Goal: Information Seeking & Learning: Check status

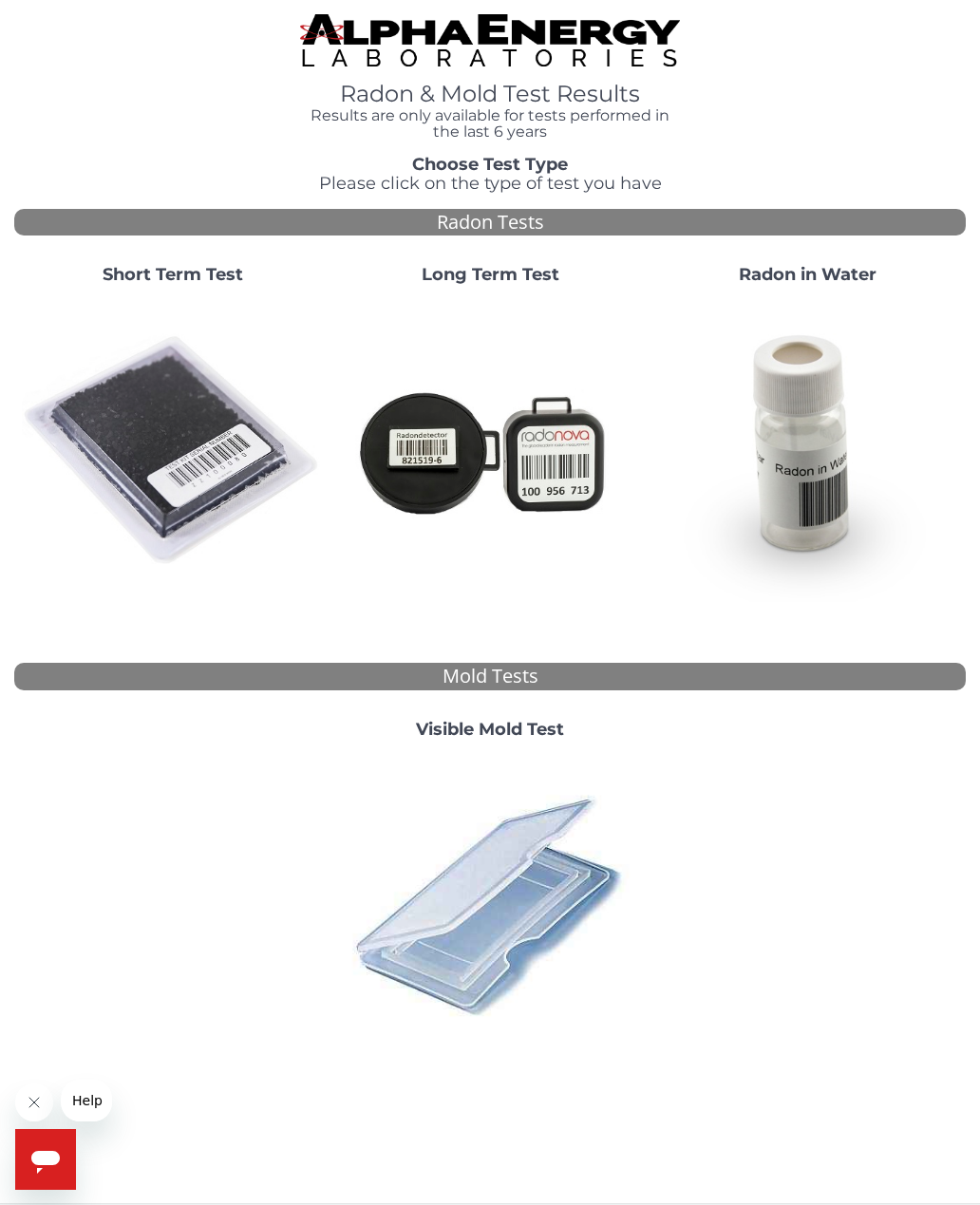
click at [168, 445] on img at bounding box center [173, 451] width 302 height 302
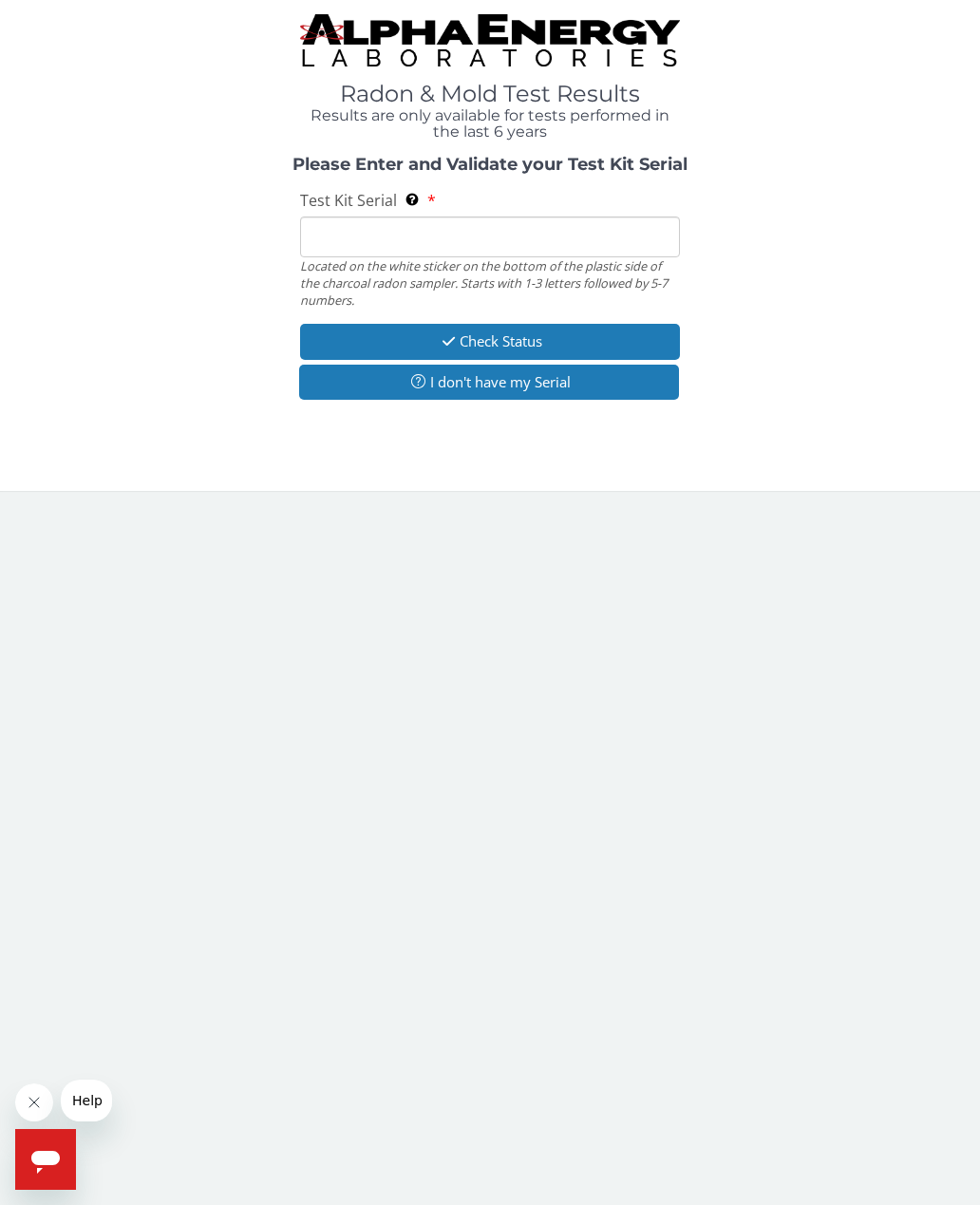
click at [344, 232] on input "Test Kit Serial Located on the white sticker on the bottom of the plastic side …" at bounding box center [491, 237] width 381 height 40
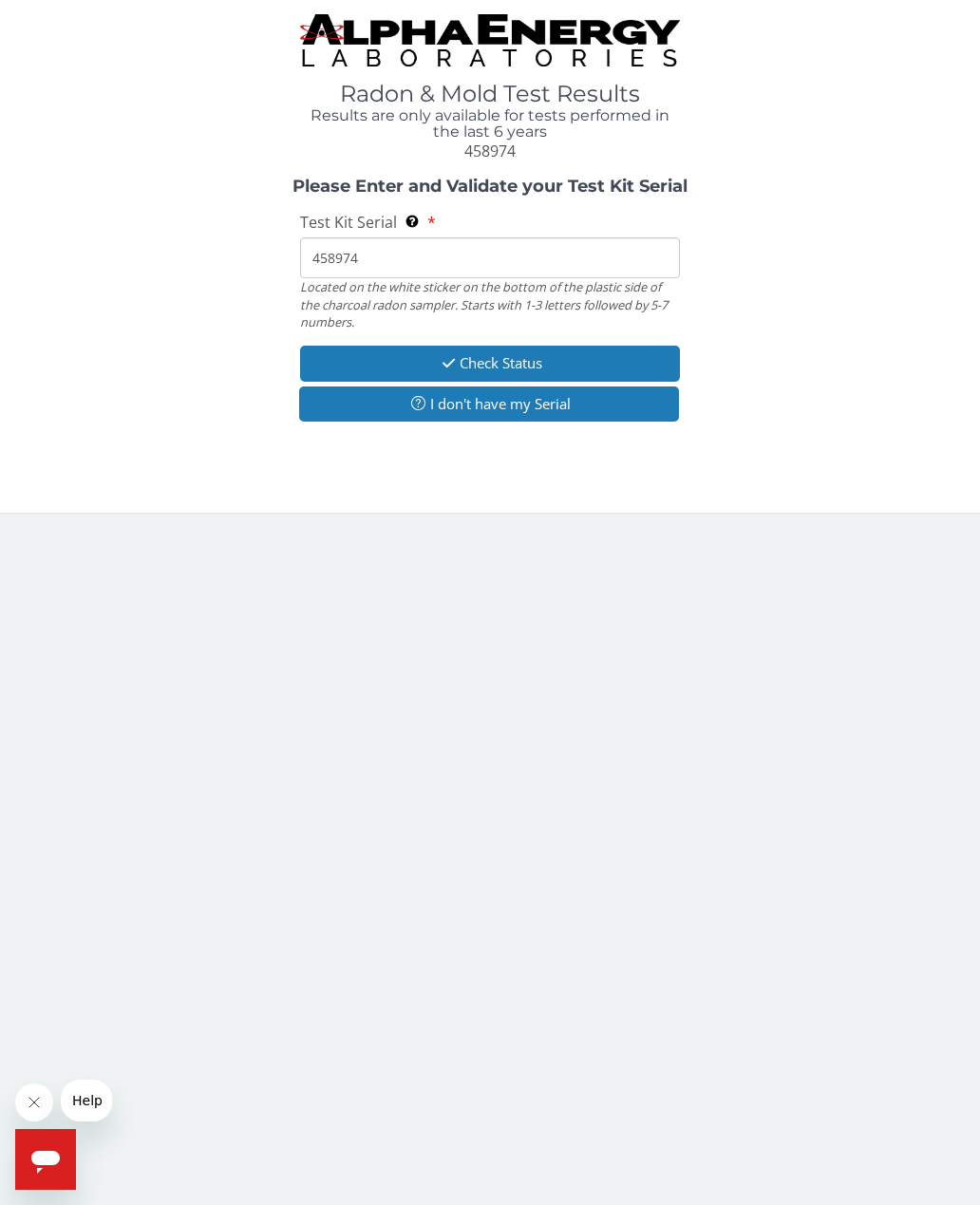
click at [316, 257] on input "458974" at bounding box center [491, 258] width 381 height 40
type input "FE458974"
click at [525, 346] on button "Check Status" at bounding box center [491, 363] width 381 height 36
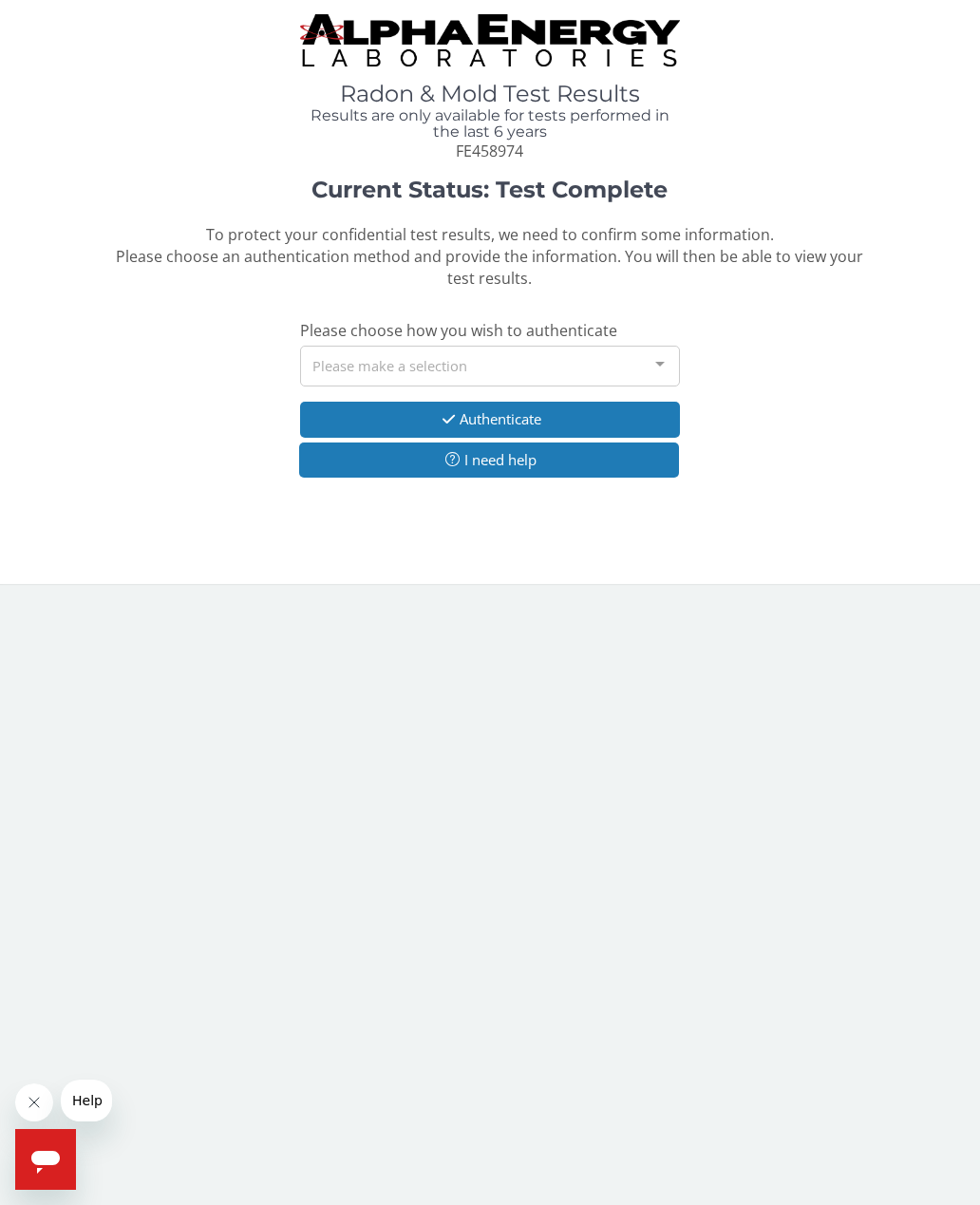
click at [664, 354] on div at bounding box center [659, 364] width 38 height 36
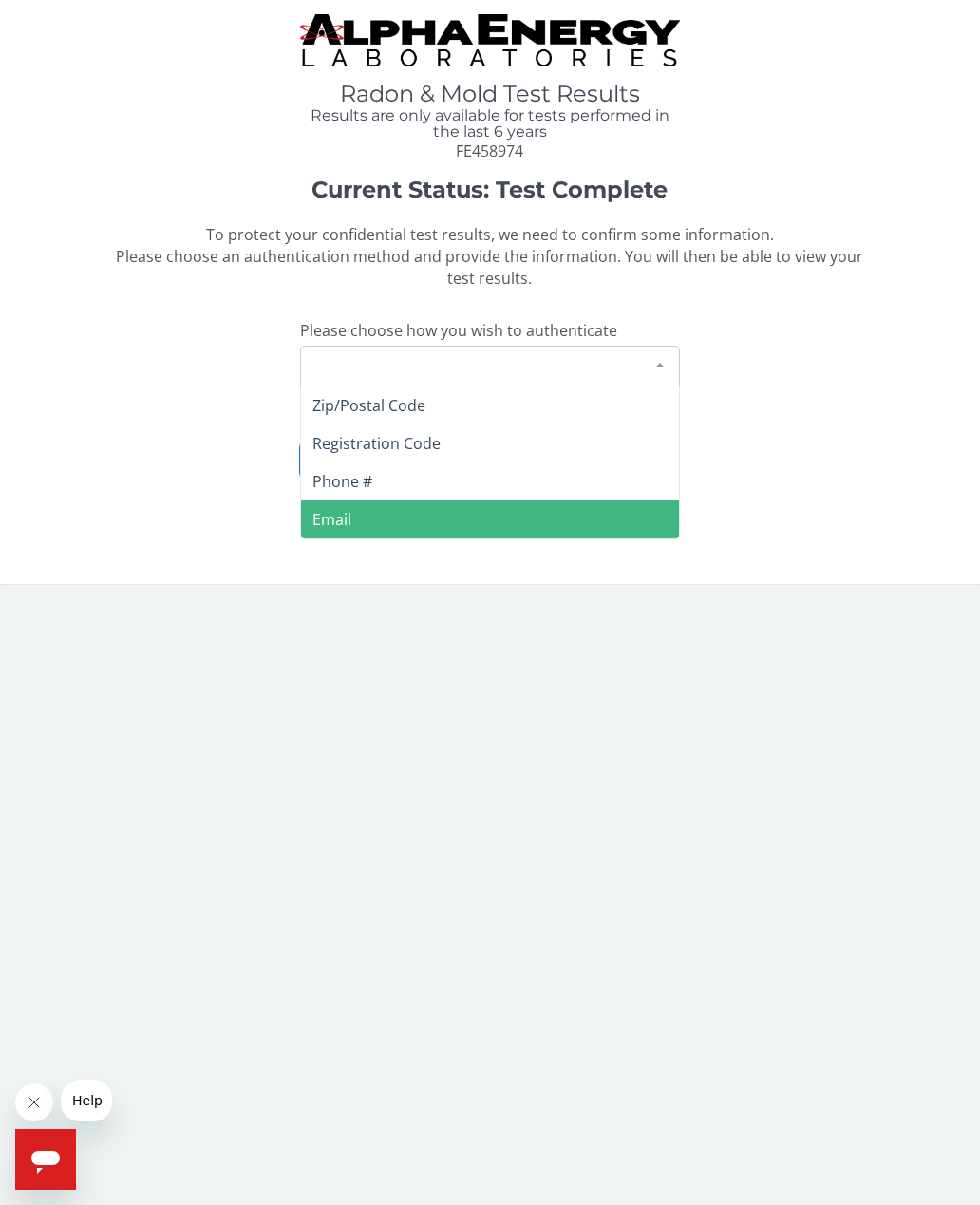
click at [348, 510] on span "Email" at bounding box center [332, 520] width 39 height 21
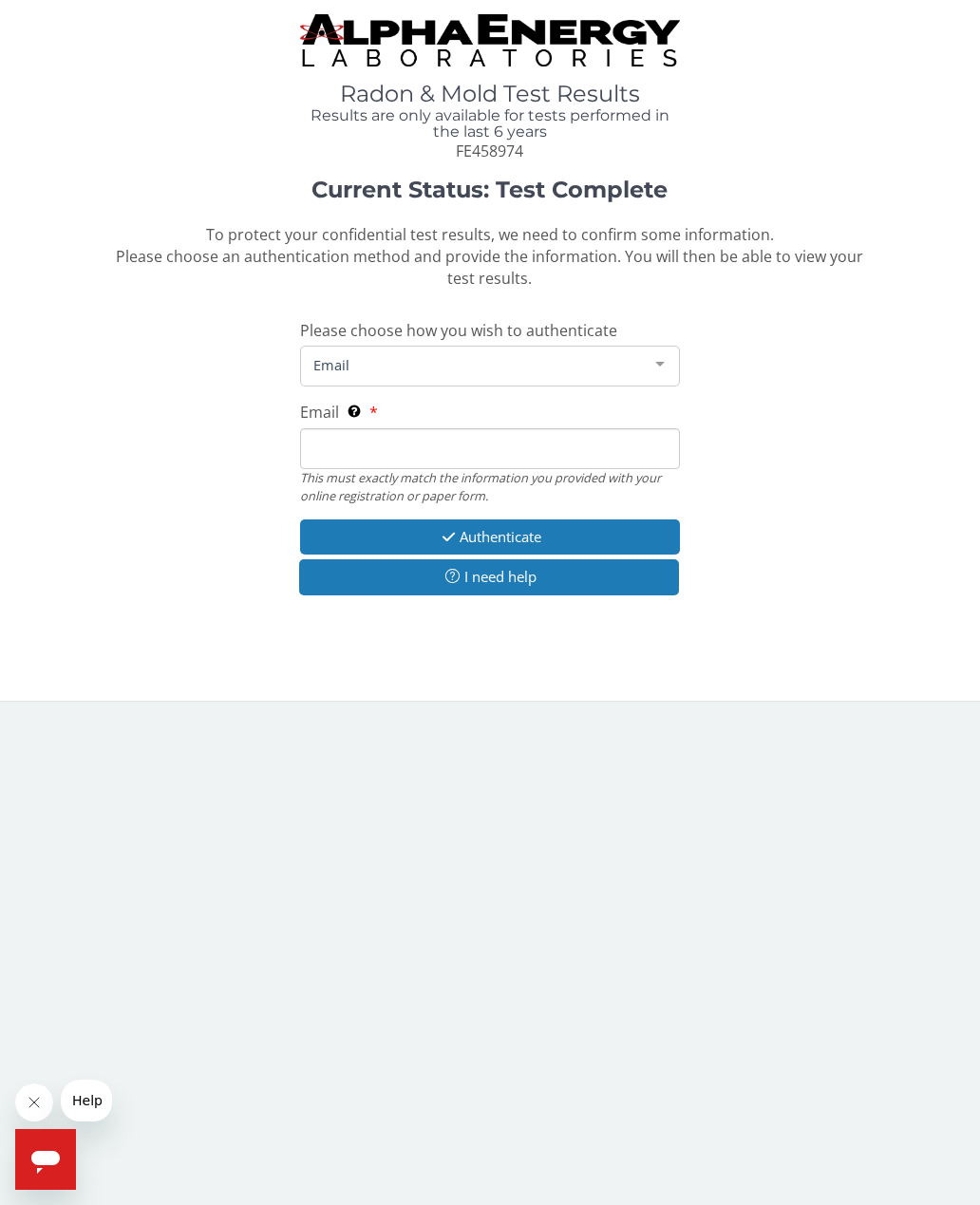
click at [348, 441] on input "Email This must exactly match the information you provided with your online reg…" at bounding box center [491, 449] width 381 height 40
type input "[EMAIL_ADDRESS][DOMAIN_NAME]"
click at [509, 525] on button "Authenticate" at bounding box center [491, 537] width 381 height 36
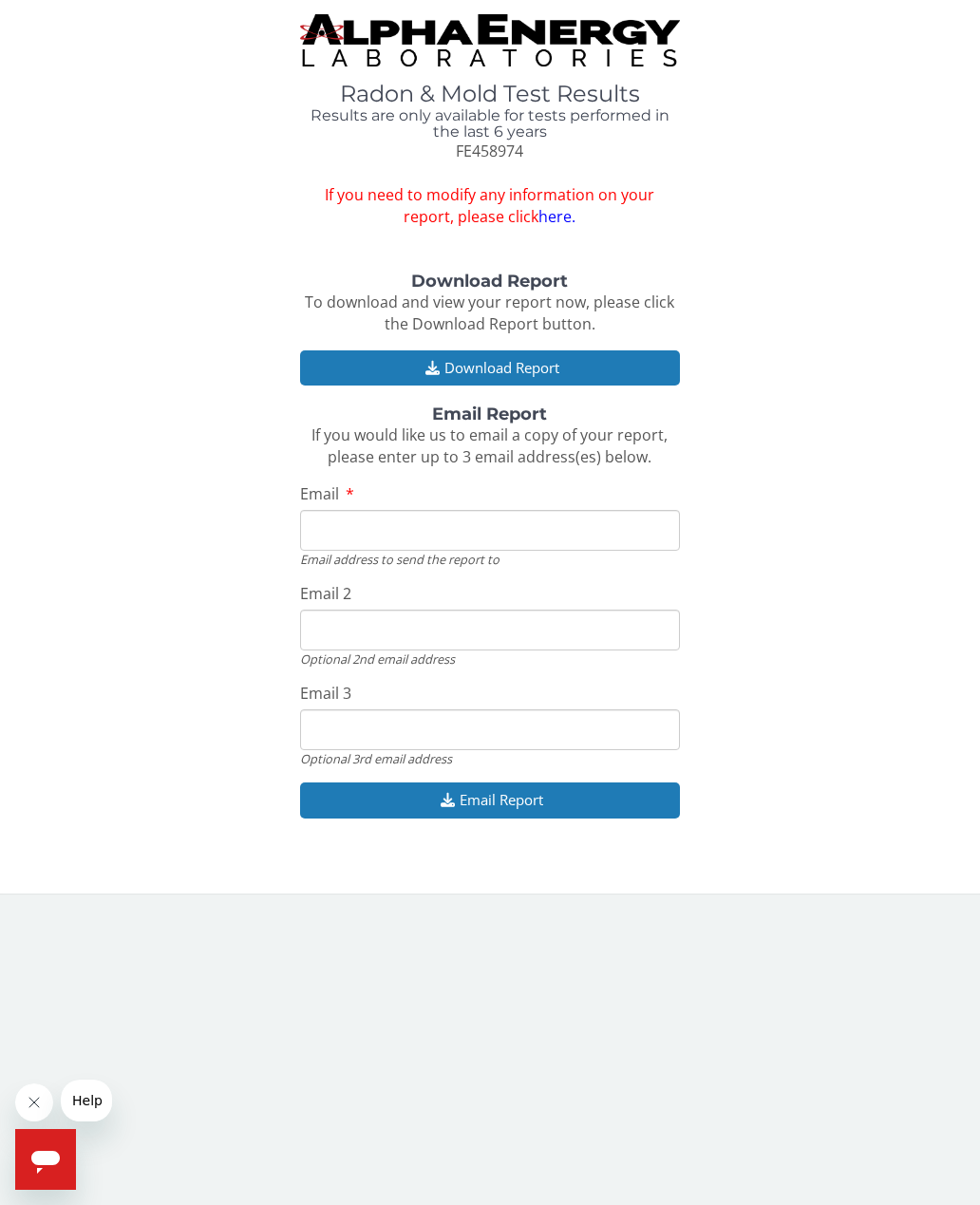
click at [364, 511] on input "Email" at bounding box center [491, 530] width 381 height 40
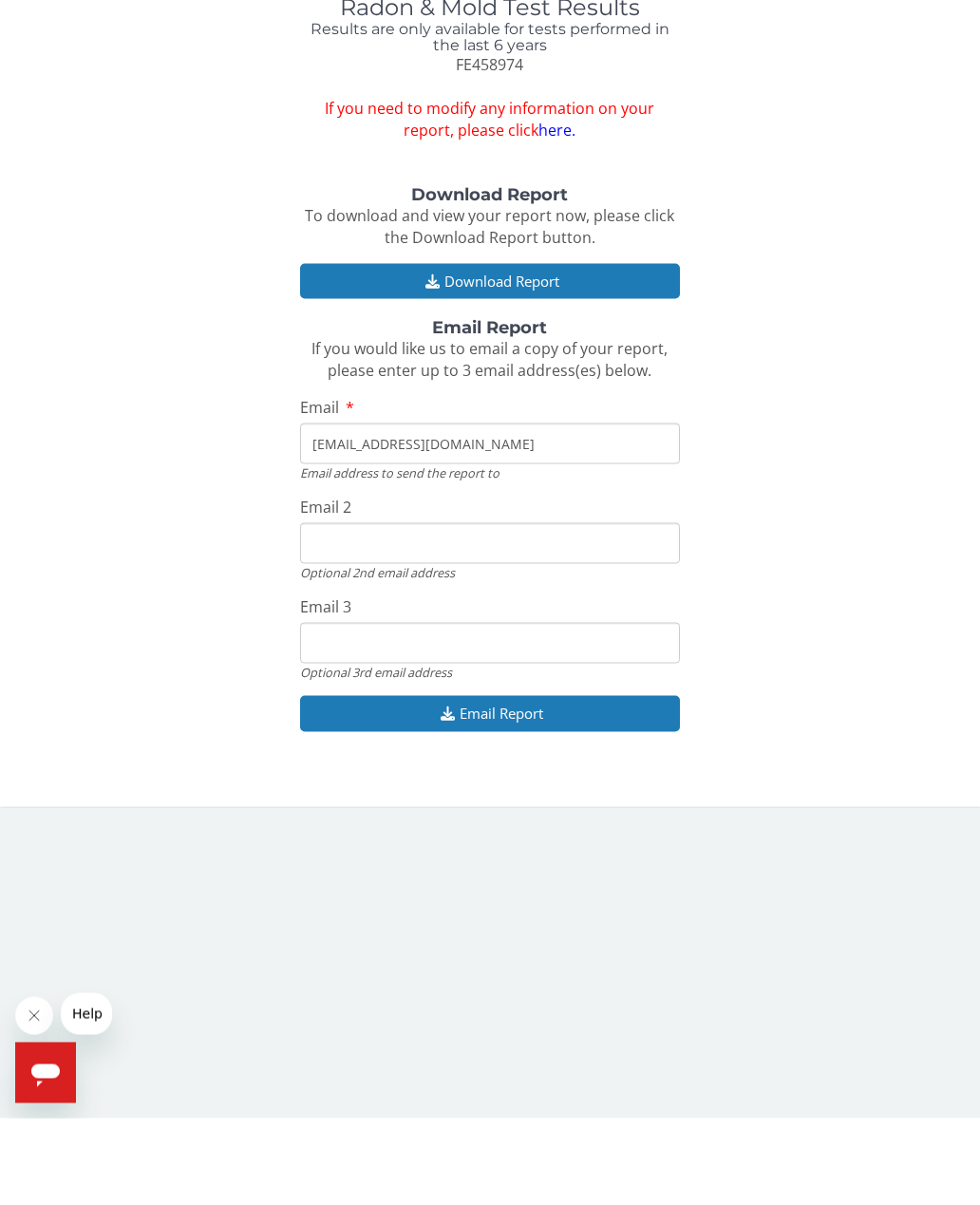
type input "[EMAIL_ADDRESS][DOMAIN_NAME]"
click at [493, 782] on button "Email Report" at bounding box center [491, 800] width 381 height 36
